Goal: Information Seeking & Learning: Learn about a topic

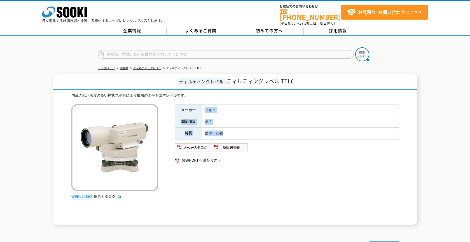
drag, startPoint x: 204, startPoint y: 104, endPoint x: 229, endPoint y: 129, distance: 35.0
click at [229, 129] on tbody "メーカー ソキア 測定項目 高さ 特長 倍率：25倍" at bounding box center [287, 121] width 224 height 35
drag, startPoint x: 229, startPoint y: 129, endPoint x: 231, endPoint y: 133, distance: 3.9
click at [231, 132] on td "倍率：25倍" at bounding box center [300, 134] width 197 height 12
drag, startPoint x: 224, startPoint y: 130, endPoint x: 180, endPoint y: 104, distance: 51.2
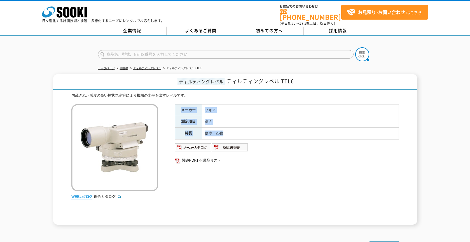
click at [180, 104] on tbody "メーカー ソキア 測定項目 高さ 特長 倍率：25倍" at bounding box center [287, 121] width 224 height 35
drag, startPoint x: 180, startPoint y: 104, endPoint x: 214, endPoint y: 121, distance: 38.3
click at [214, 121] on td "高さ" at bounding box center [300, 122] width 197 height 12
drag, startPoint x: 231, startPoint y: 131, endPoint x: 182, endPoint y: 105, distance: 55.7
click at [182, 105] on tbody "メーカー ソキア 測定項目 高さ 特長 倍率：25倍" at bounding box center [287, 121] width 224 height 35
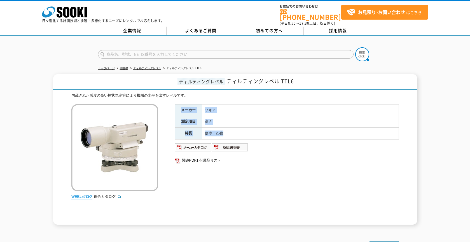
drag, startPoint x: 182, startPoint y: 105, endPoint x: 213, endPoint y: 121, distance: 34.9
click at [213, 121] on td "高さ" at bounding box center [300, 122] width 197 height 12
click at [229, 132] on td "倍率：25倍" at bounding box center [300, 134] width 197 height 12
drag, startPoint x: 225, startPoint y: 129, endPoint x: 181, endPoint y: 107, distance: 49.5
click at [181, 107] on tbody "メーカー ソキア 測定項目 高さ 特長 倍率：25倍" at bounding box center [287, 121] width 224 height 35
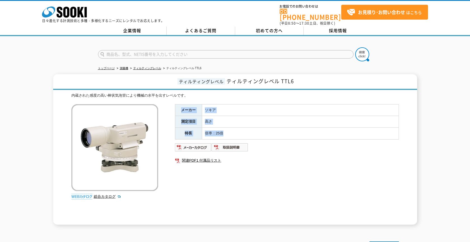
drag, startPoint x: 181, startPoint y: 107, endPoint x: 177, endPoint y: 106, distance: 3.2
click at [177, 106] on th "メーカー" at bounding box center [188, 110] width 27 height 12
drag, startPoint x: 180, startPoint y: 106, endPoint x: 229, endPoint y: 134, distance: 56.4
click at [229, 134] on tbody "メーカー ソキア 測定項目 高さ 特長 倍率：25倍" at bounding box center [287, 121] width 224 height 35
drag, startPoint x: 229, startPoint y: 134, endPoint x: 232, endPoint y: 135, distance: 3.4
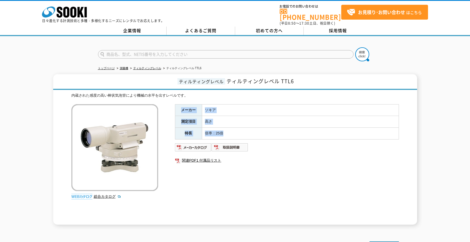
click at [232, 135] on td "倍率：25倍" at bounding box center [300, 134] width 197 height 12
drag, startPoint x: 226, startPoint y: 133, endPoint x: 181, endPoint y: 108, distance: 51.9
click at [181, 108] on tbody "メーカー ソキア 測定項目 高さ 特長 倍率：25倍" at bounding box center [287, 121] width 224 height 35
click at [181, 108] on th "メーカー" at bounding box center [188, 110] width 27 height 12
drag, startPoint x: 181, startPoint y: 106, endPoint x: 226, endPoint y: 128, distance: 50.5
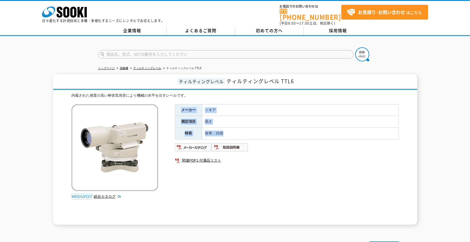
click at [226, 128] on tbody "メーカー ソキア 測定項目 高さ 特長 倍率：25倍" at bounding box center [287, 121] width 224 height 35
drag, startPoint x: 226, startPoint y: 128, endPoint x: 217, endPoint y: 133, distance: 10.3
click at [217, 133] on td "倍率：25倍" at bounding box center [300, 134] width 197 height 12
drag, startPoint x: 225, startPoint y: 131, endPoint x: 181, endPoint y: 106, distance: 51.5
click at [181, 106] on tbody "メーカー ソキア 測定項目 高さ 特長 倍率：25倍" at bounding box center [287, 121] width 224 height 35
